Goal: Book appointment/travel/reservation

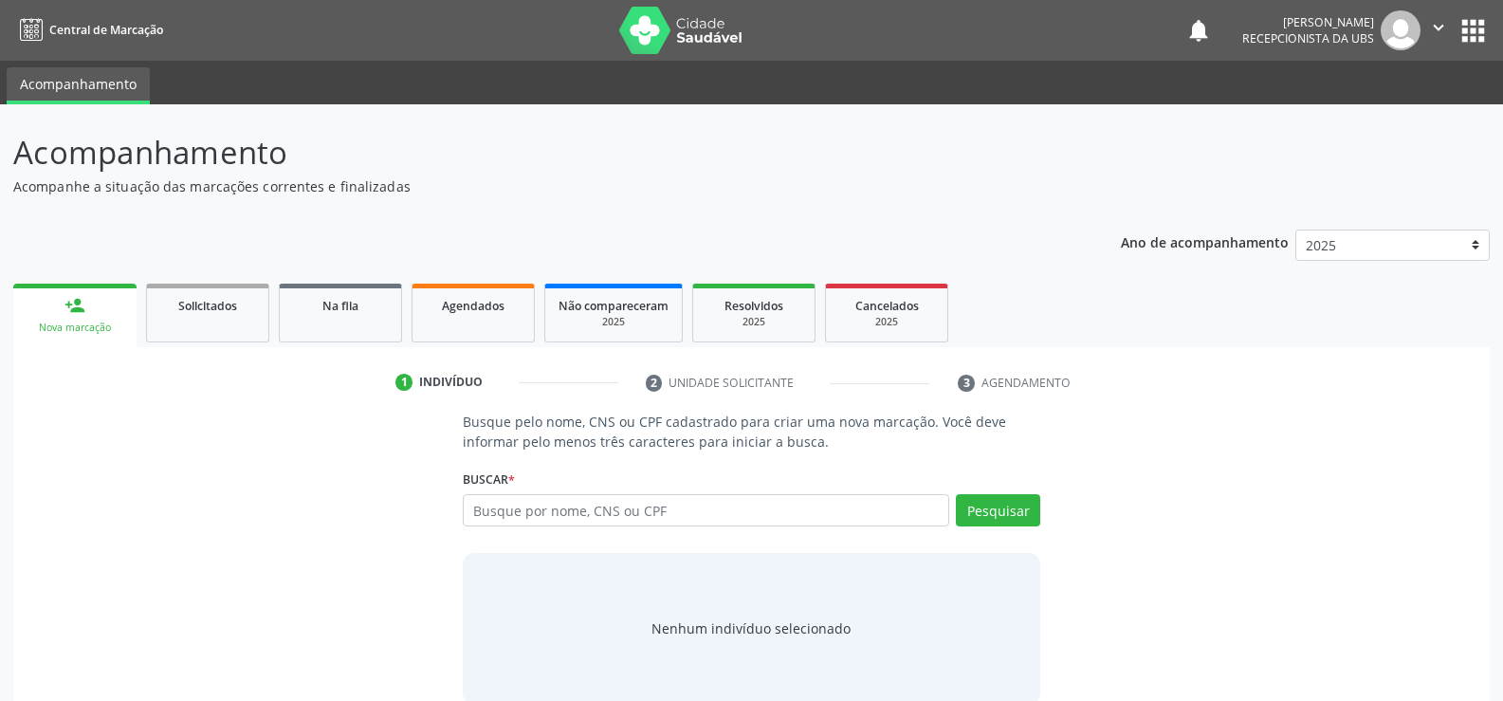
click at [671, 508] on input "text" at bounding box center [706, 510] width 487 height 32
type input "706906120985633"
click at [974, 504] on button "Pesquisar" at bounding box center [998, 510] width 84 height 32
type input "706906120985633"
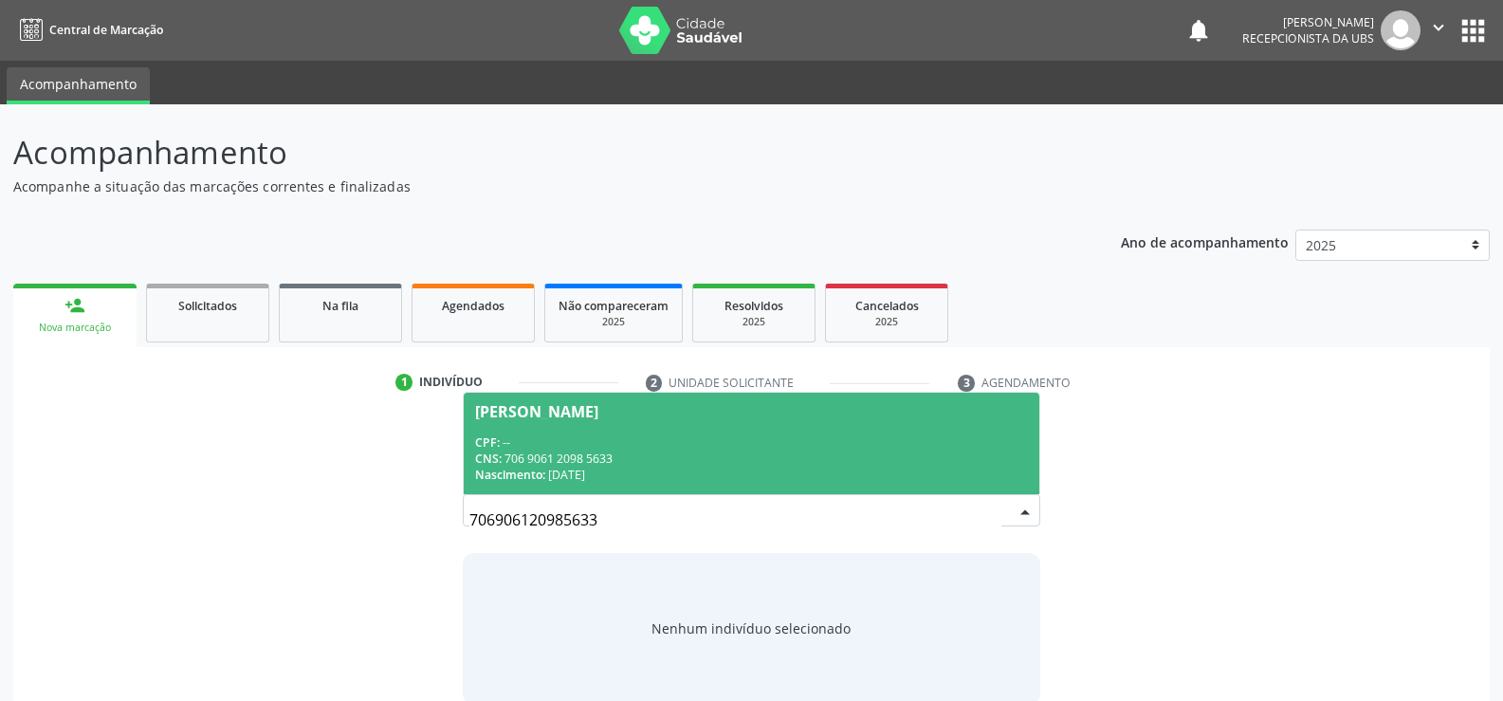
click at [593, 459] on div "CNS: 706 9061 2098 5633" at bounding box center [751, 459] width 553 height 16
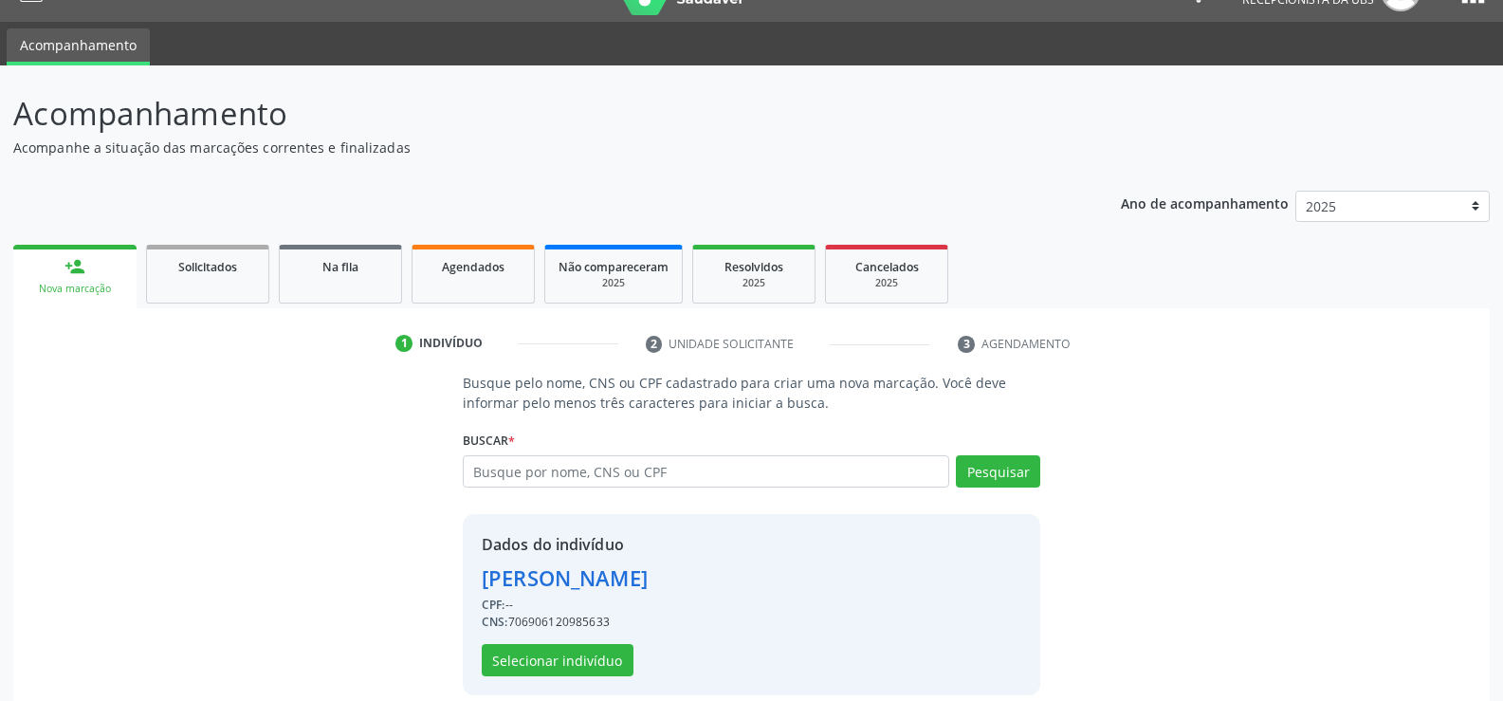
scroll to position [60, 0]
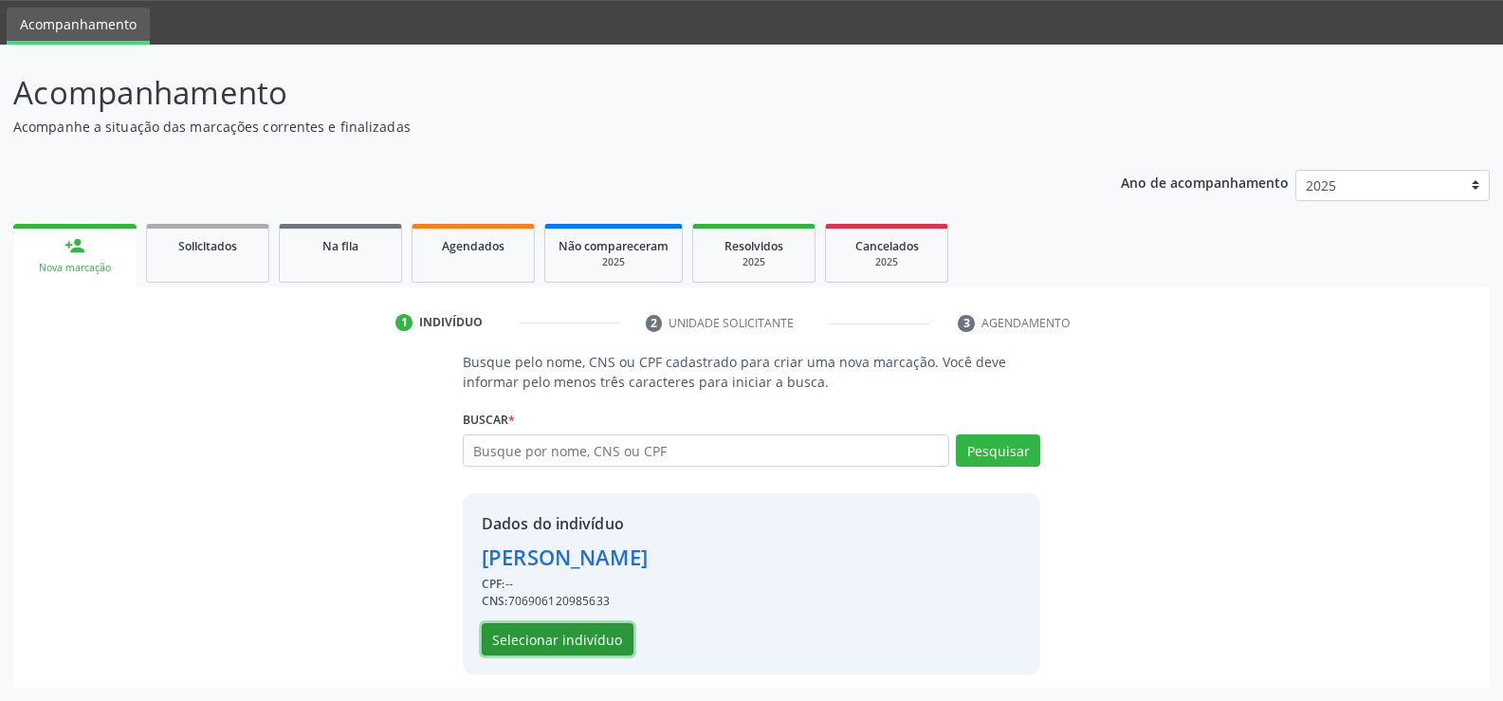
click at [568, 636] on button "Selecionar indivíduo" at bounding box center [558, 639] width 152 height 32
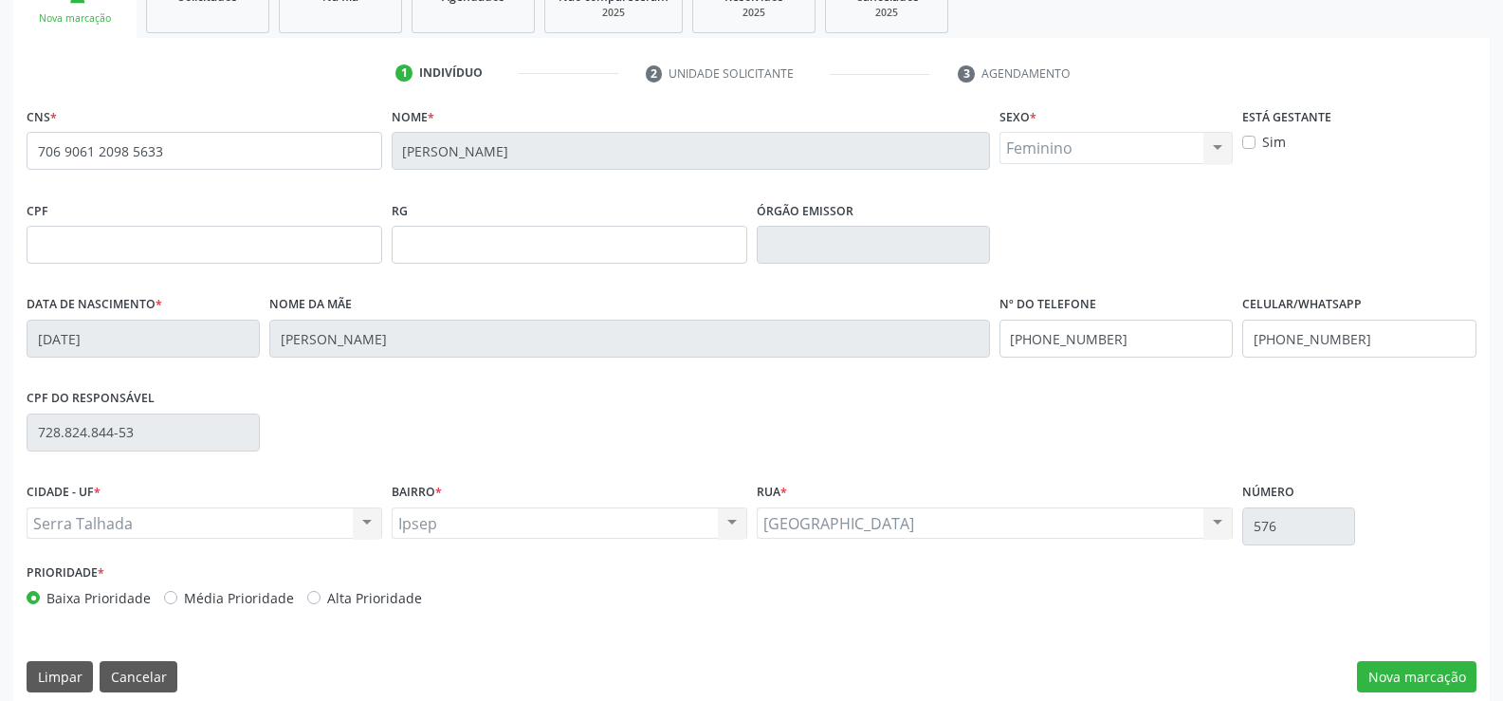
scroll to position [327, 0]
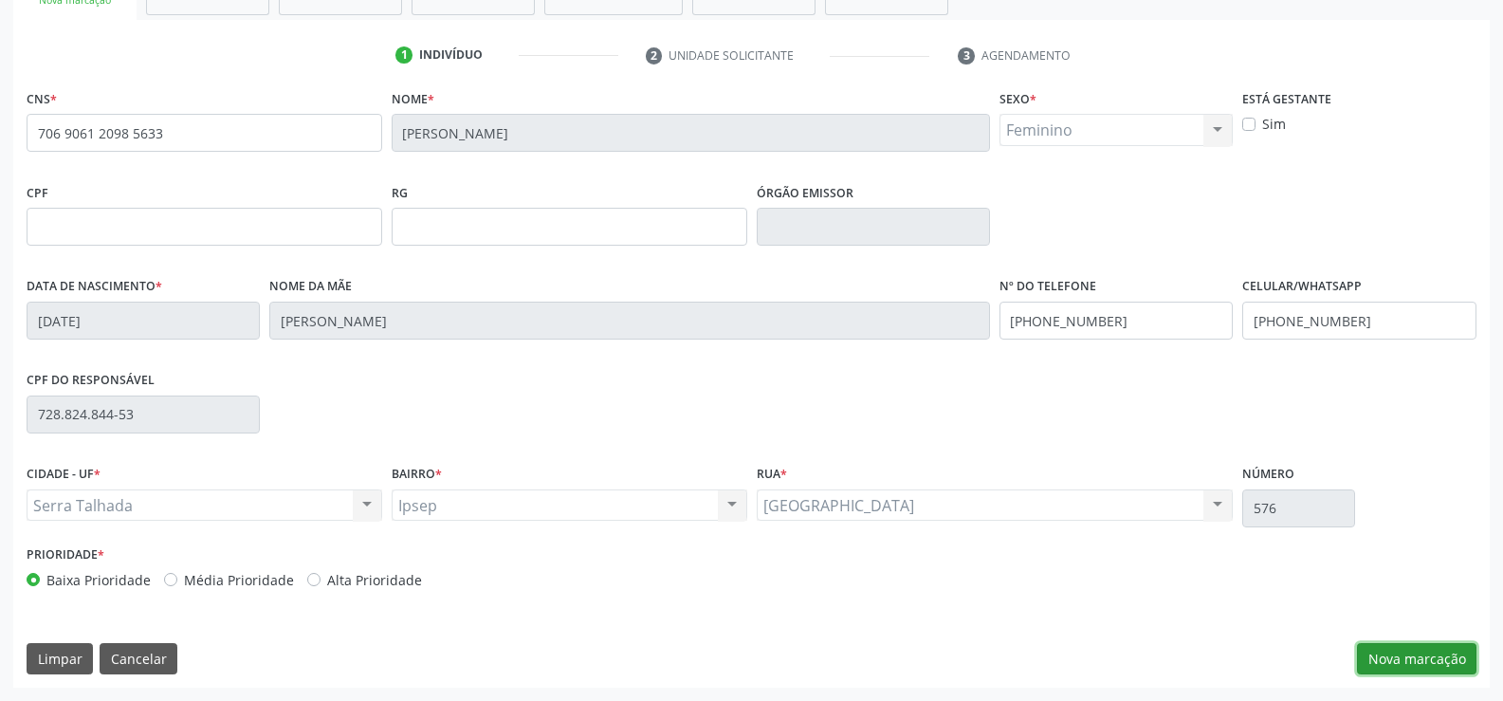
click at [1402, 653] on button "Nova marcação" at bounding box center [1417, 659] width 120 height 32
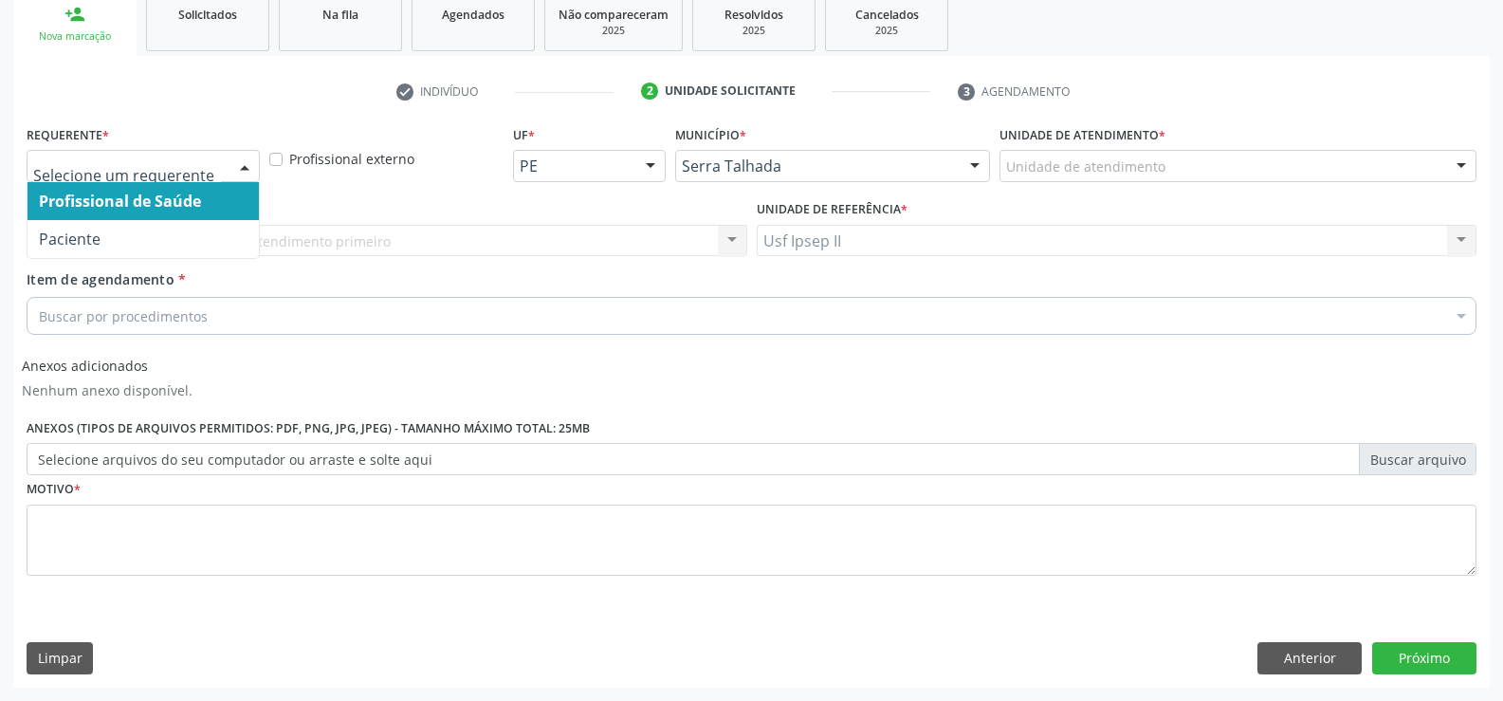
click at [247, 167] on div at bounding box center [244, 167] width 28 height 32
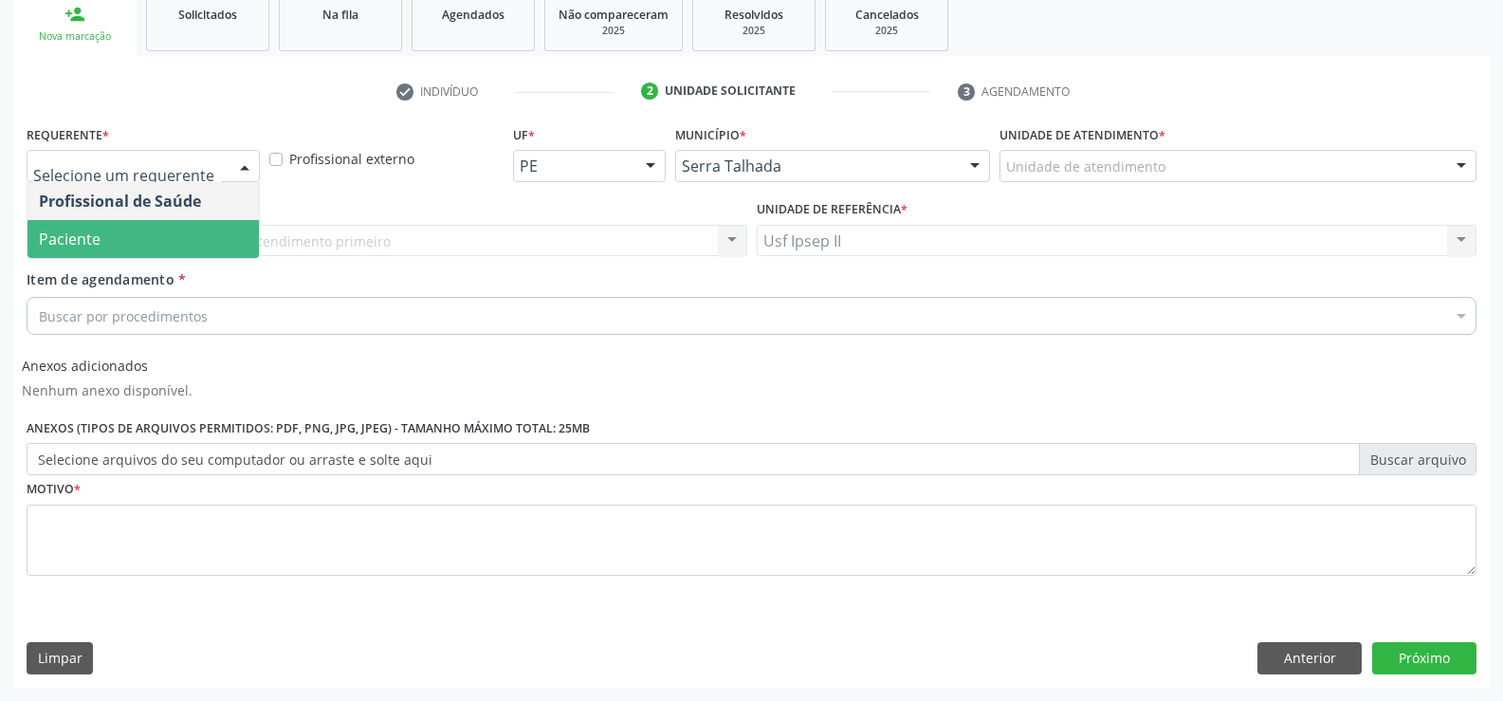
click at [142, 252] on span "Paciente" at bounding box center [143, 239] width 231 height 38
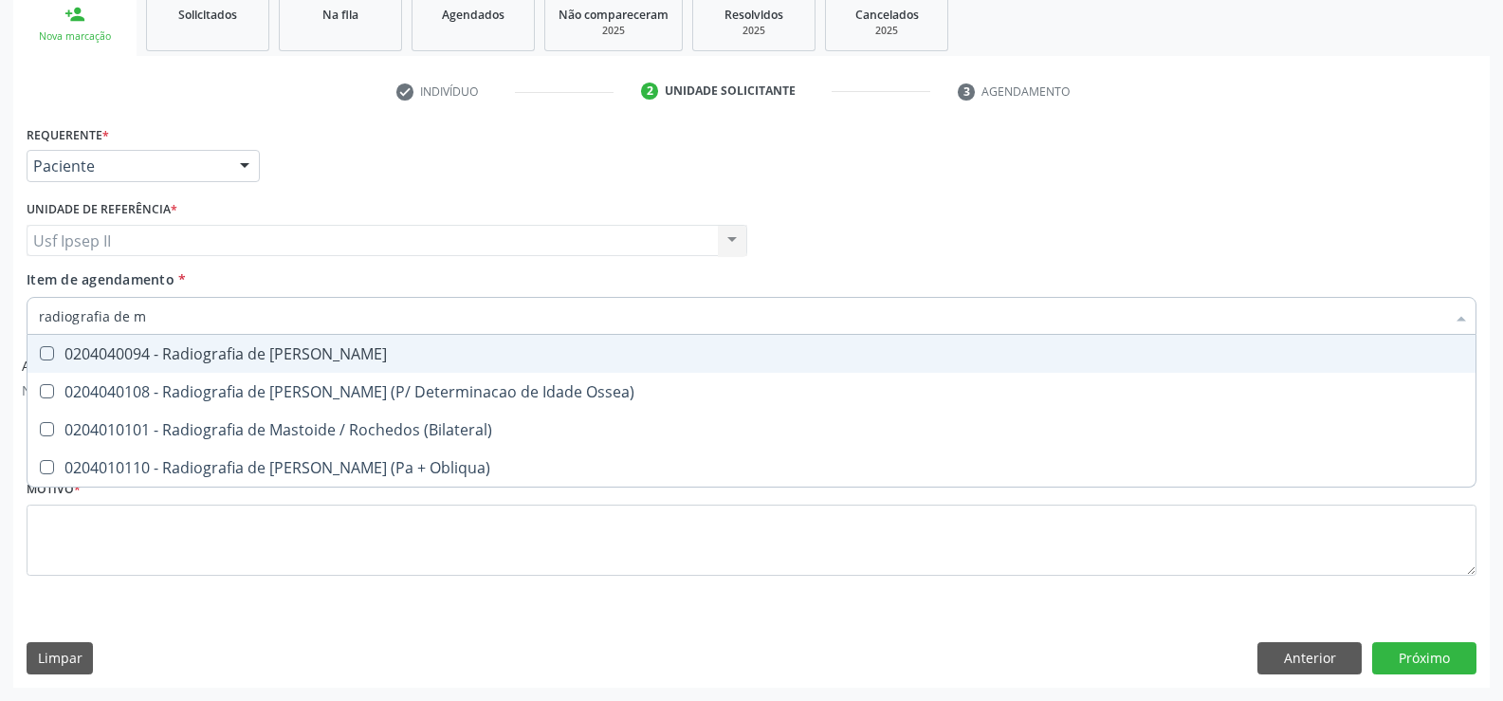
type input "radiografia de"
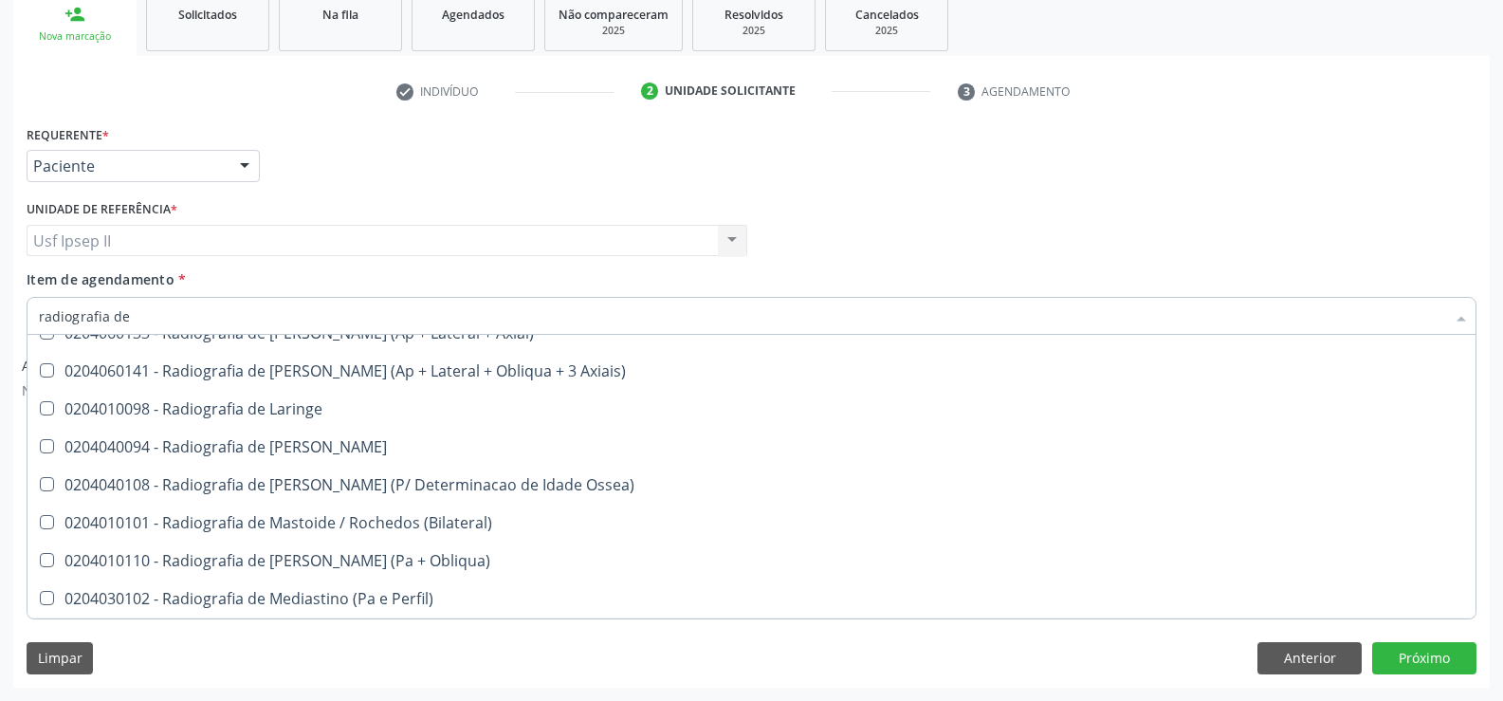
scroll to position [1517, 0]
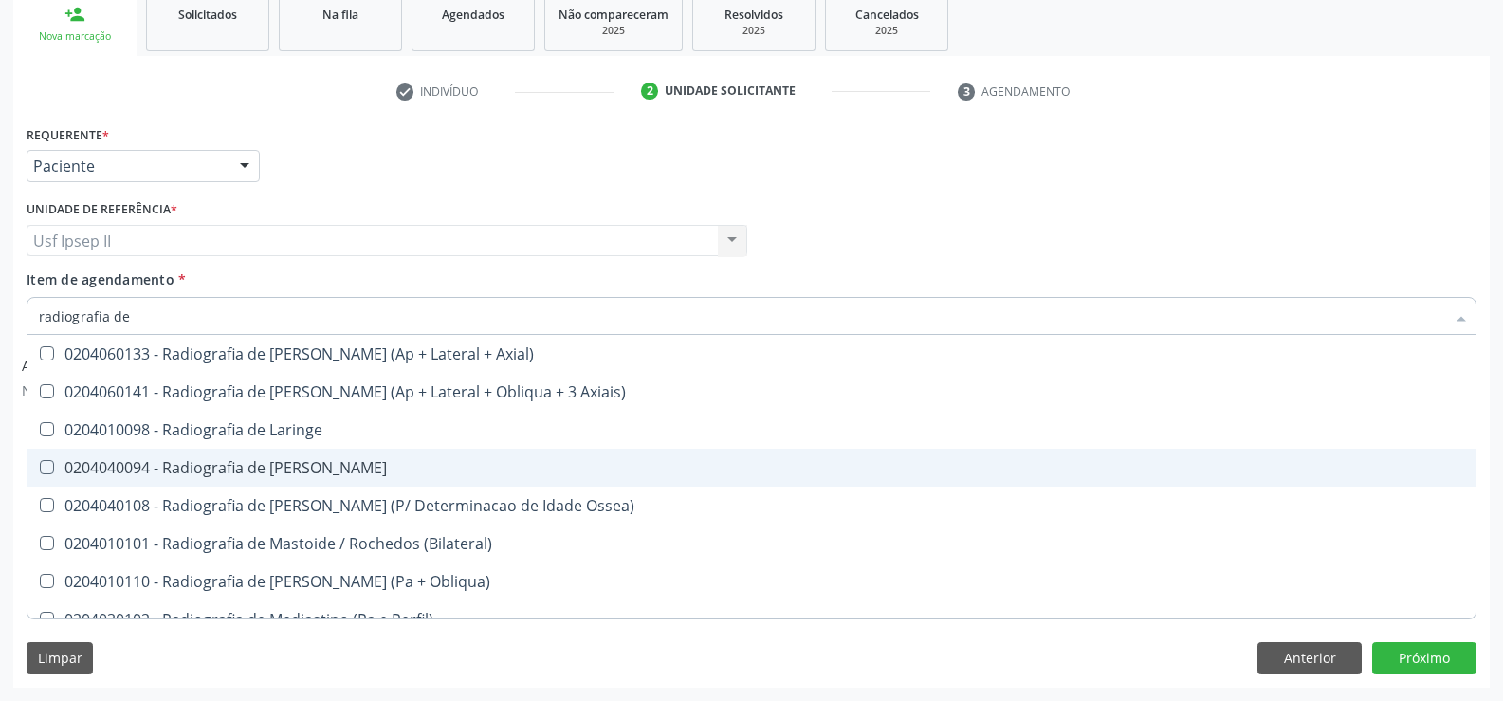
click at [253, 475] on div "0204040094 - Radiografia de [PERSON_NAME]" at bounding box center [751, 467] width 1425 height 15
checkbox Mao "true"
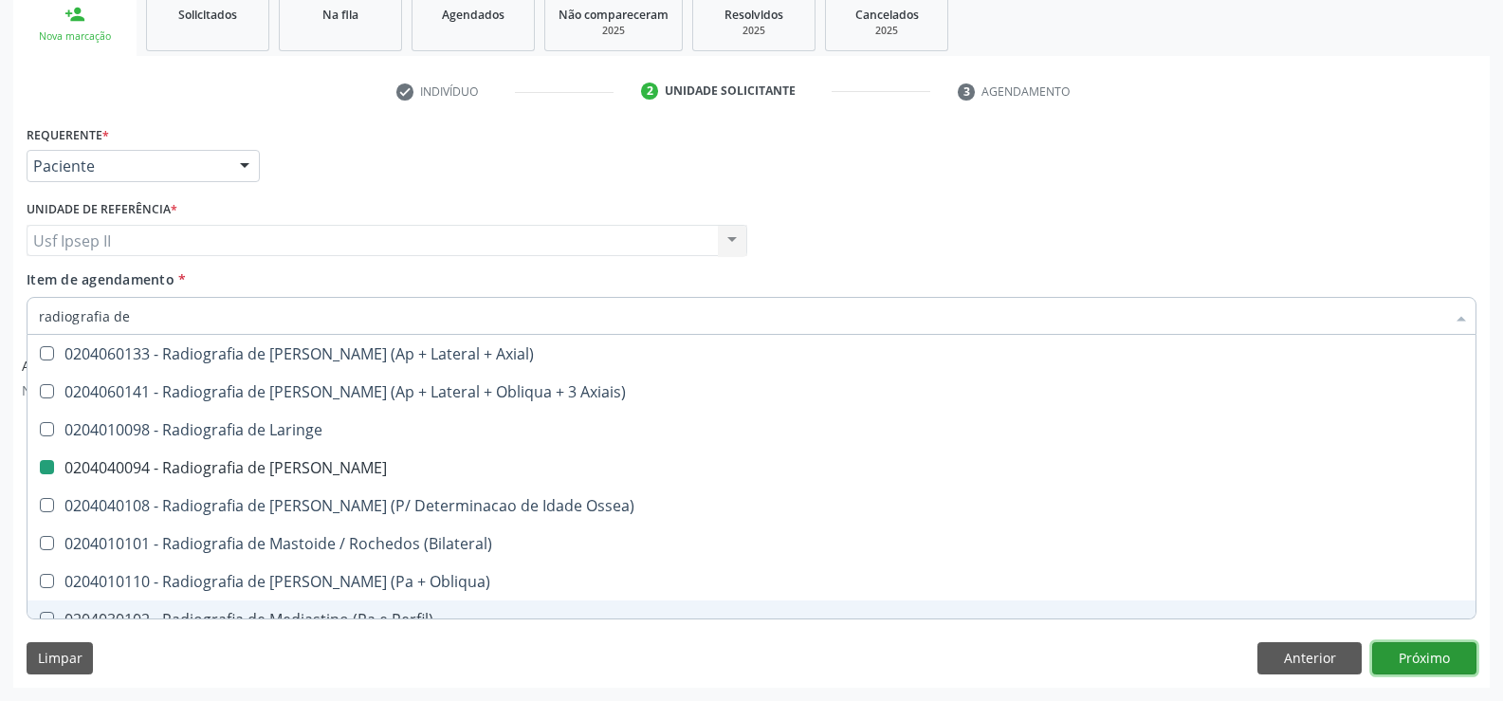
click at [1438, 661] on button "Próximo" at bounding box center [1424, 658] width 104 height 32
checkbox Incidencias\) "true"
checkbox Mao "false"
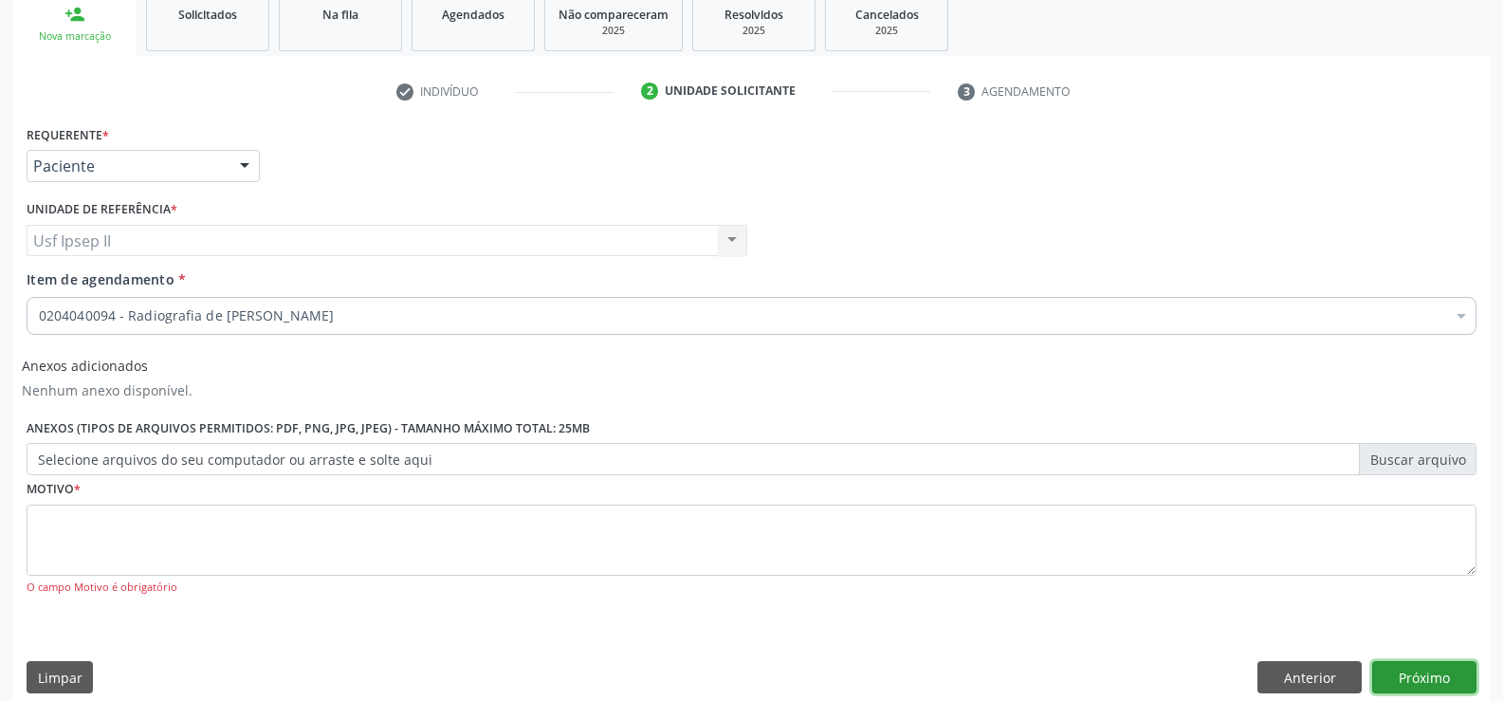
scroll to position [0, 0]
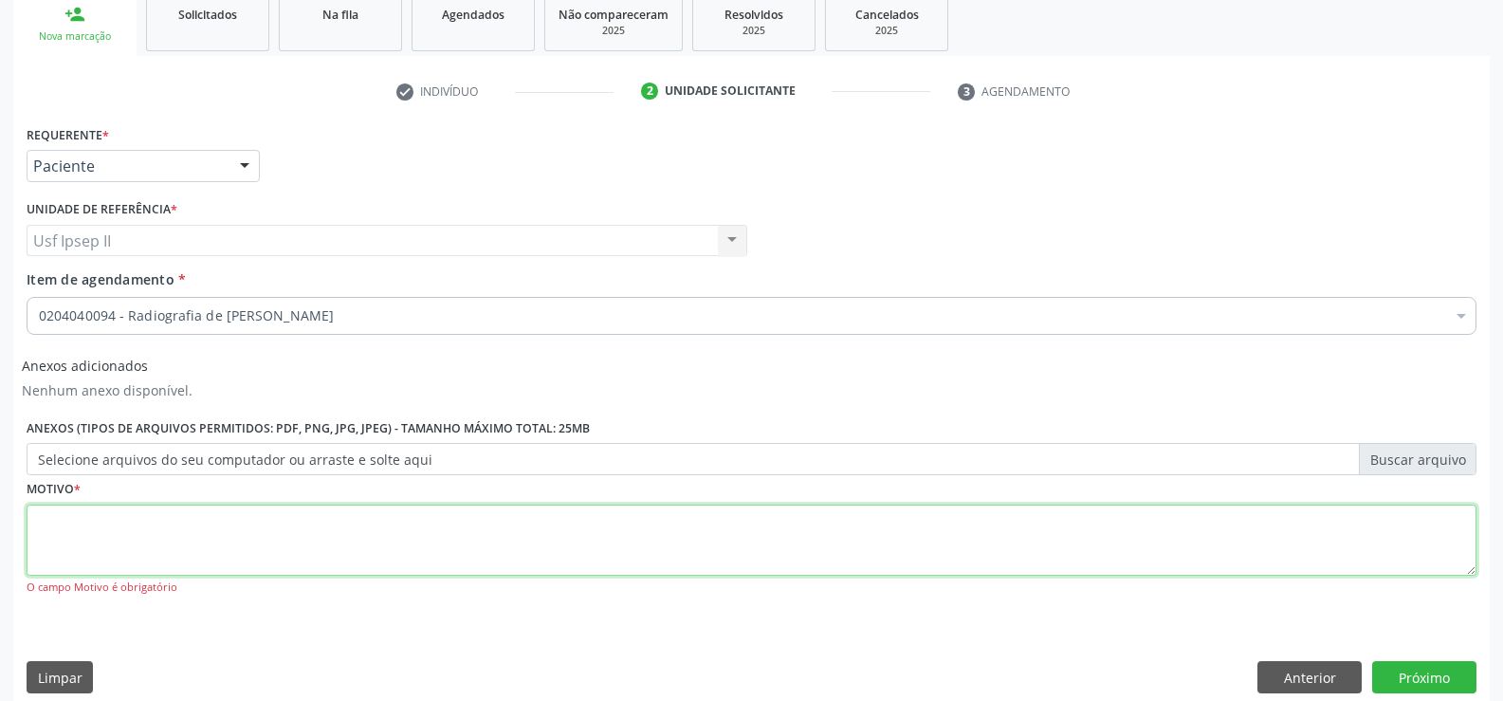
click at [101, 544] on textarea at bounding box center [752, 541] width 1450 height 72
type textarea "."
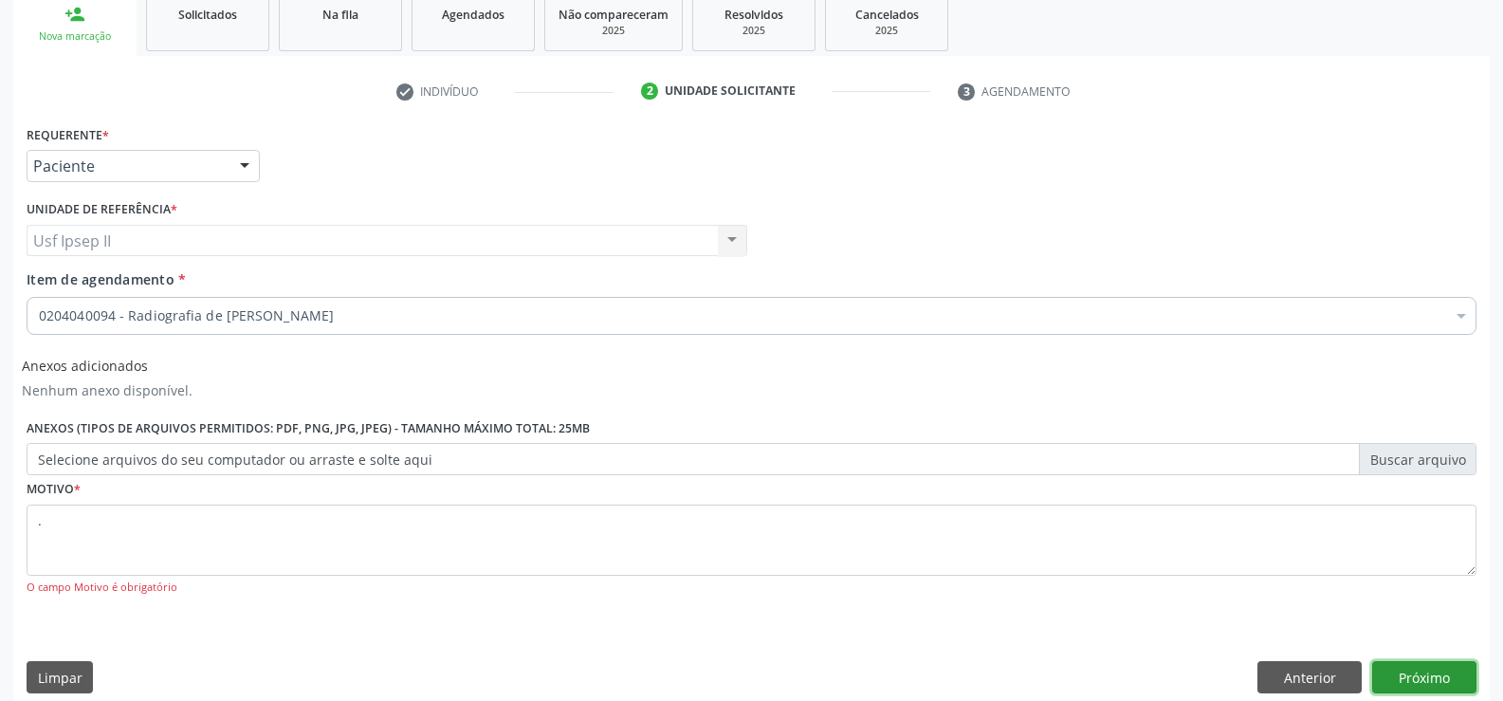
click at [1426, 663] on button "Próximo" at bounding box center [1424, 677] width 104 height 32
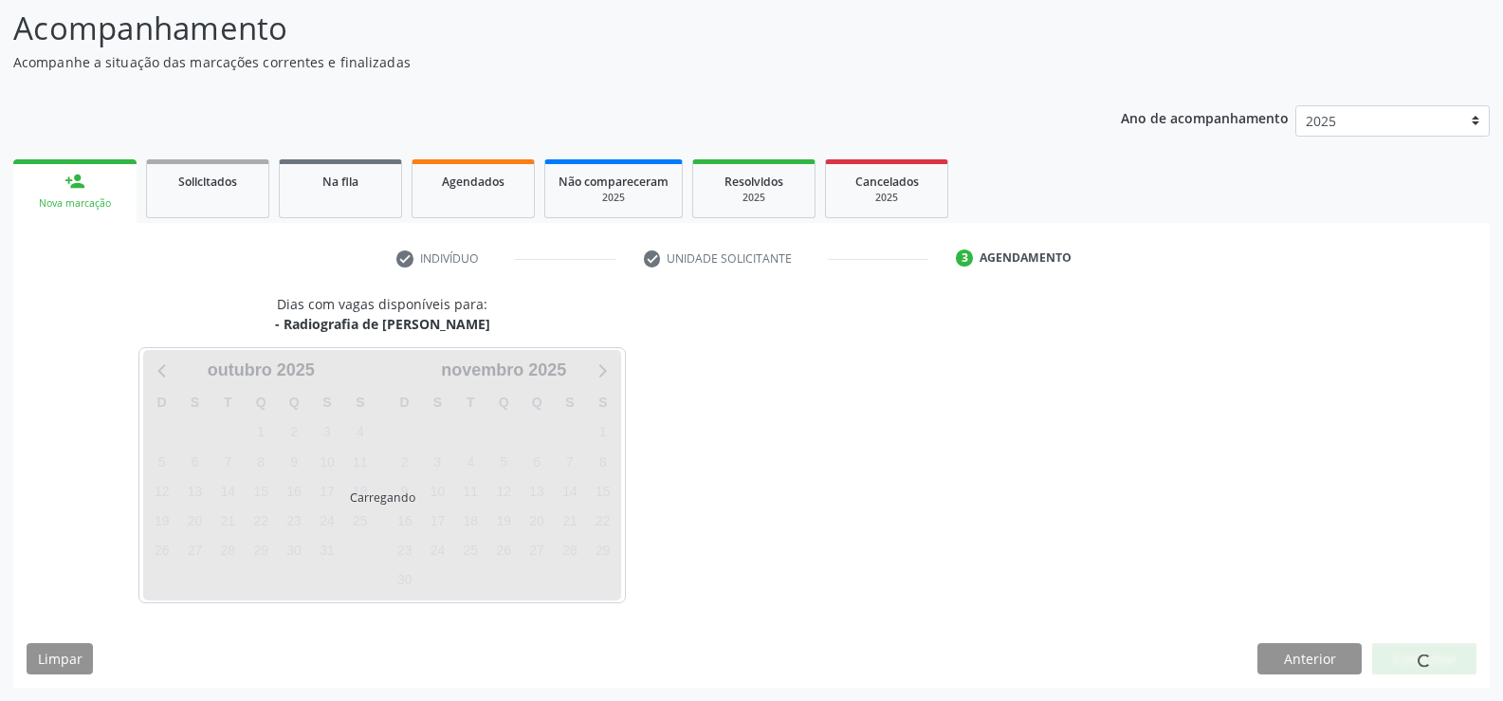
scroll to position [124, 0]
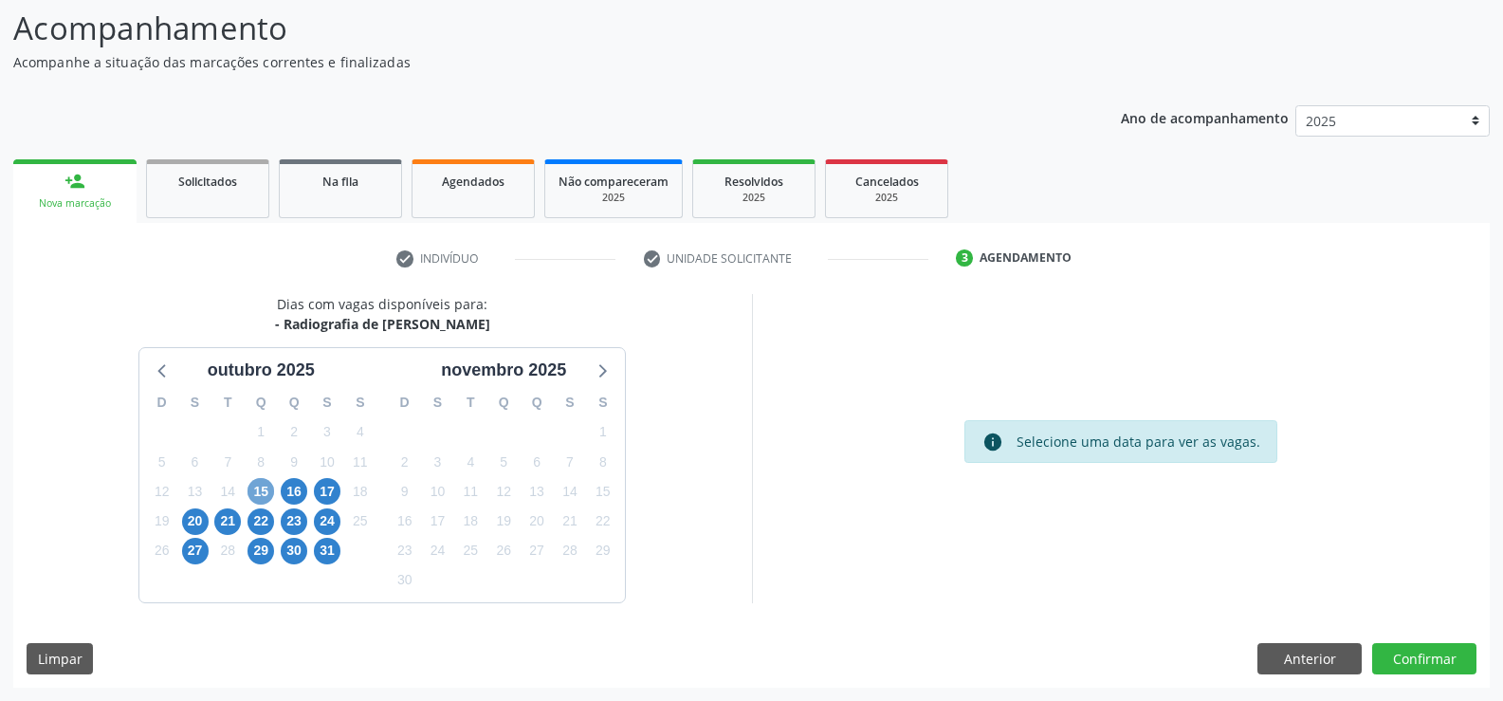
click at [262, 487] on span "15" at bounding box center [261, 491] width 27 height 27
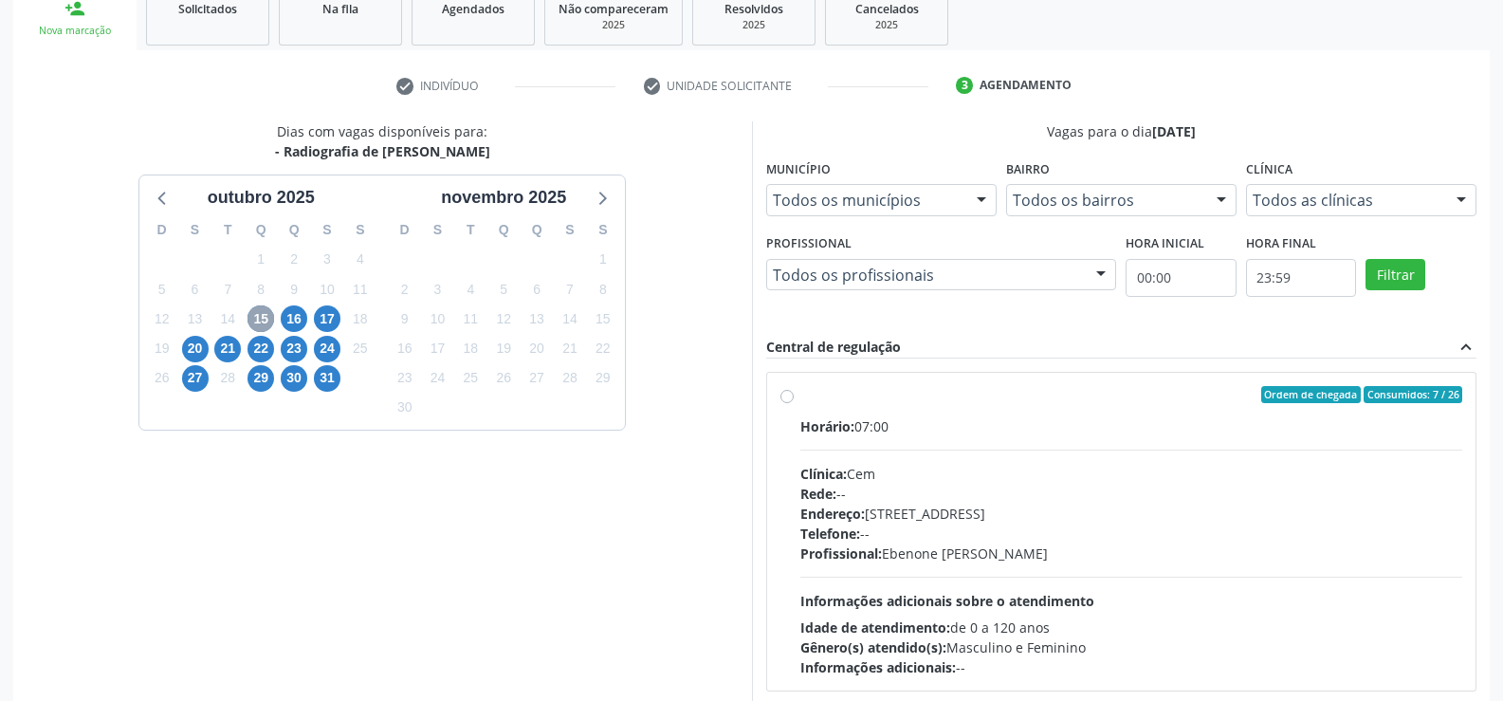
scroll to position [314, 0]
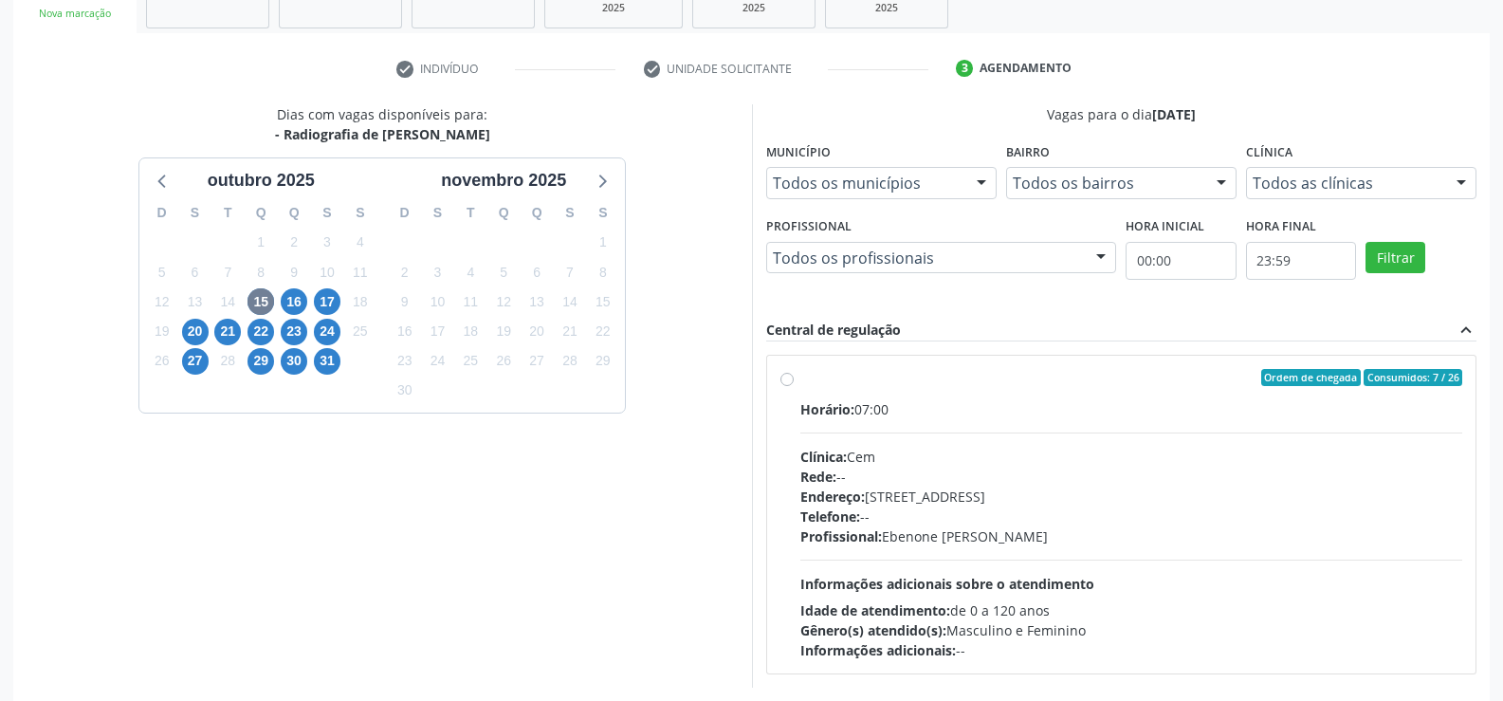
click at [800, 383] on label "Ordem de chegada Consumidos: 7 / 26 Horário: 07:00 Clínica: Cem Rede: -- Endere…" at bounding box center [1131, 514] width 663 height 291
click at [786, 383] on input "Ordem de chegada Consumidos: 7 / 26 Horário: 07:00 Clínica: Cem Rede: -- Endere…" at bounding box center [787, 377] width 13 height 17
radio input "true"
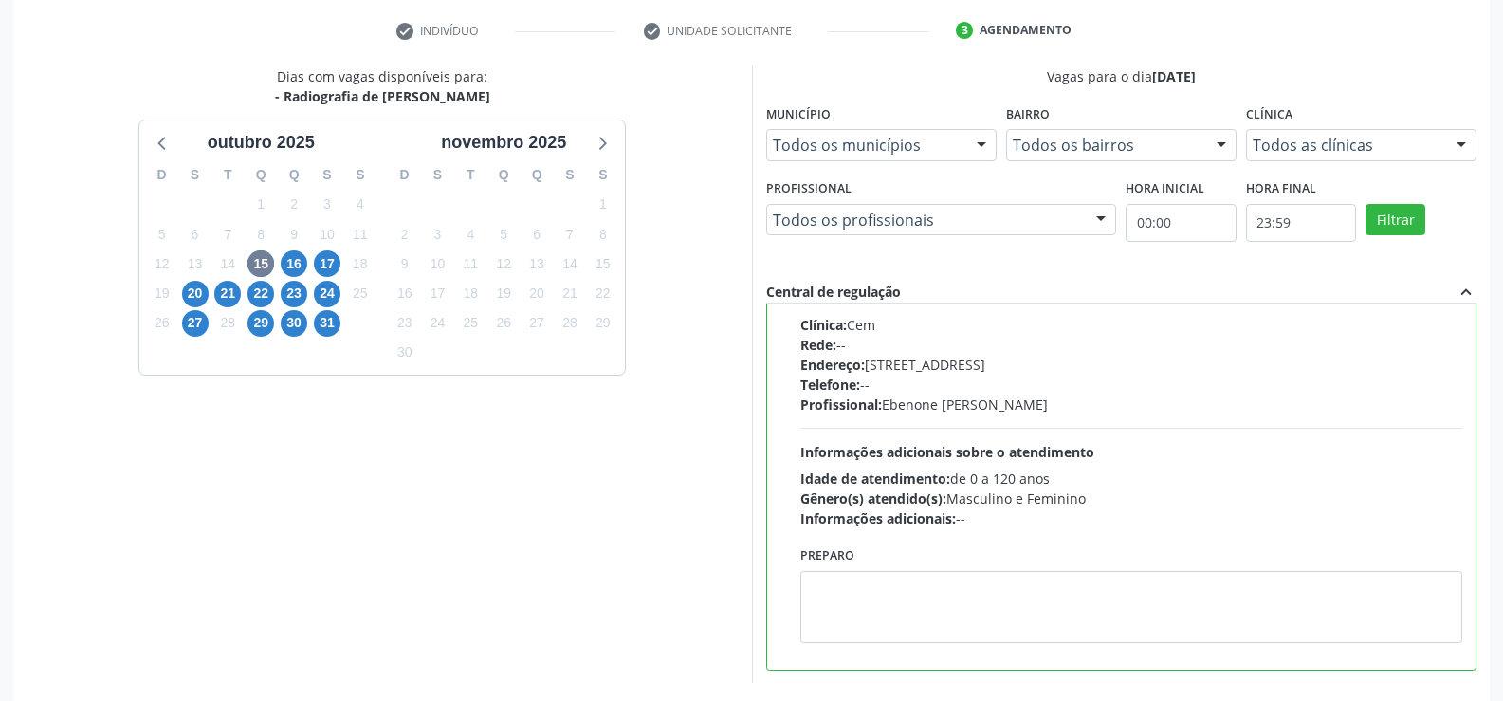
scroll to position [432, 0]
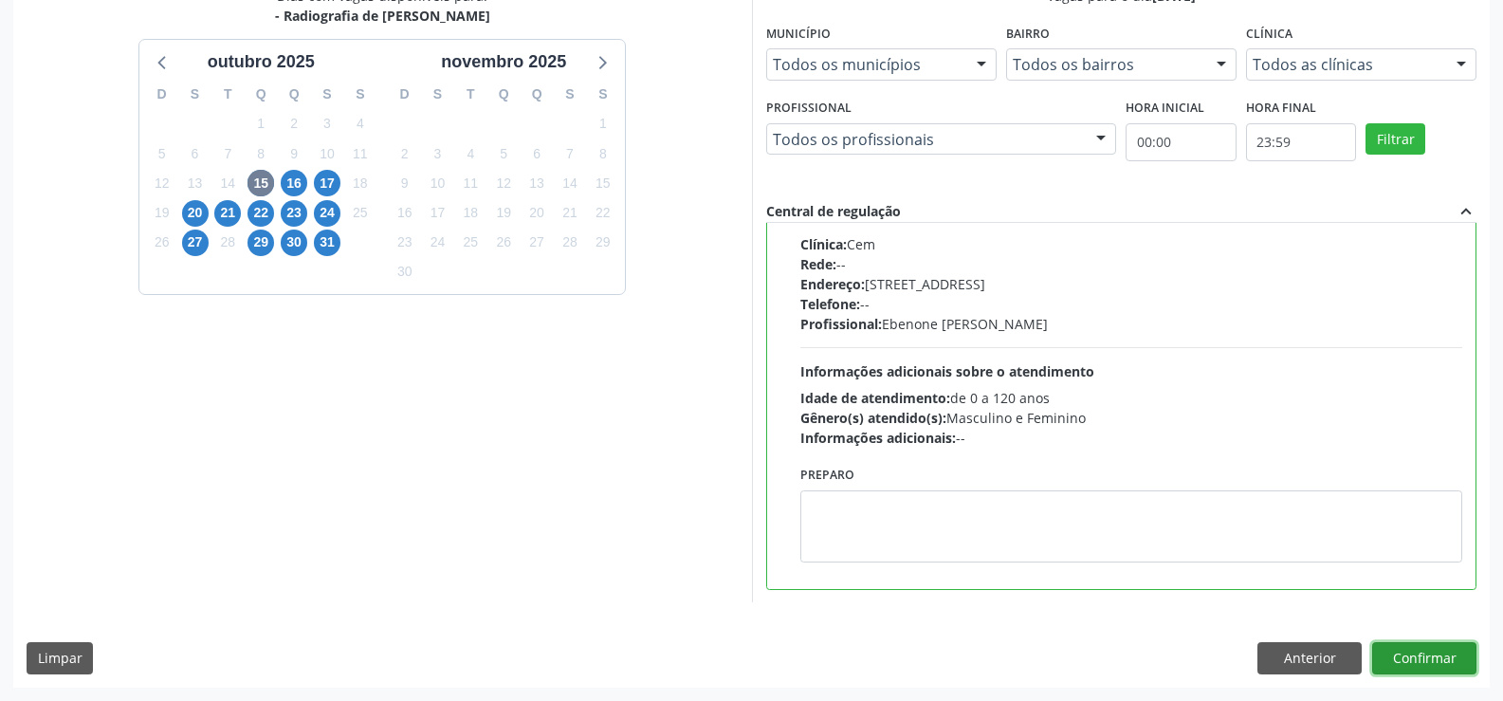
click at [1441, 669] on button "Confirmar" at bounding box center [1424, 658] width 104 height 32
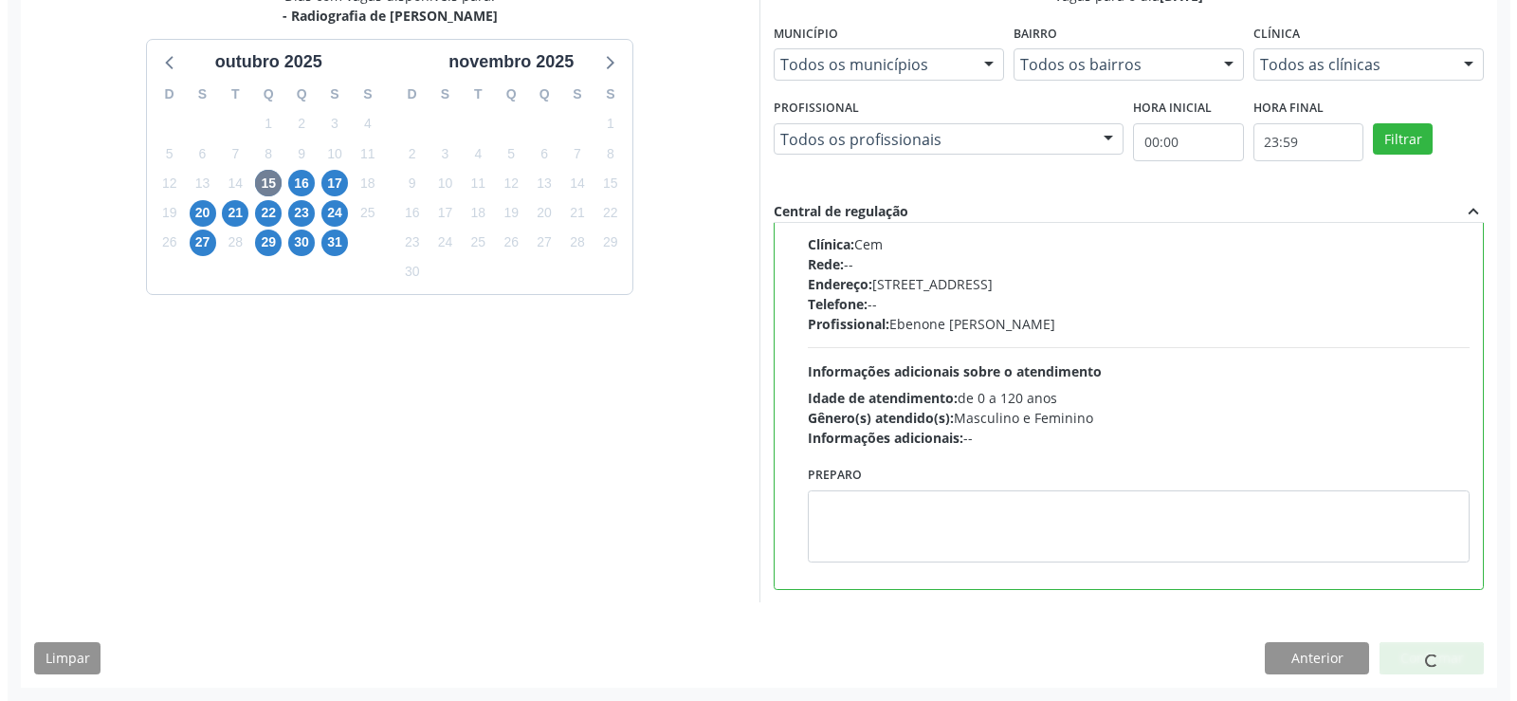
scroll to position [0, 0]
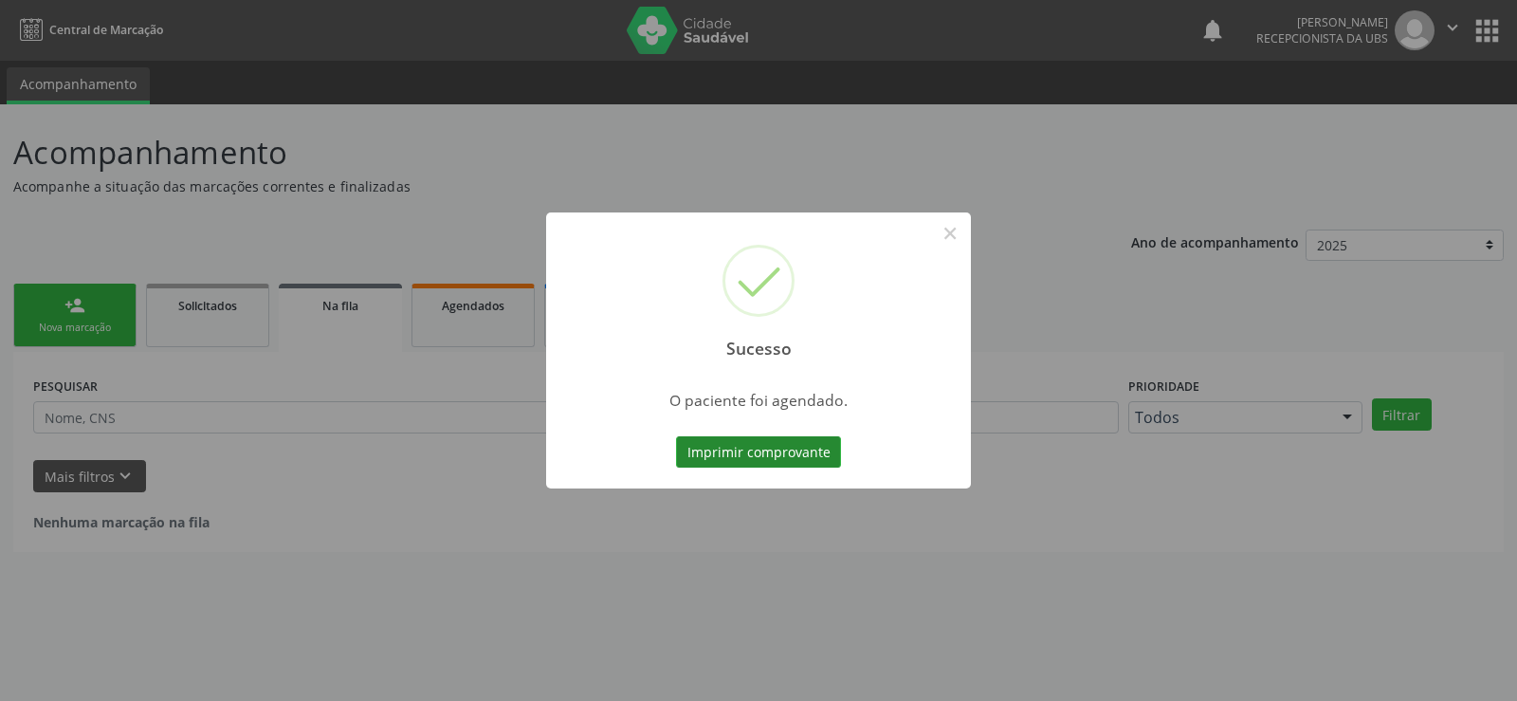
click at [711, 448] on button "Imprimir comprovante" at bounding box center [758, 452] width 165 height 32
